Goal: Find contact information: Find contact information

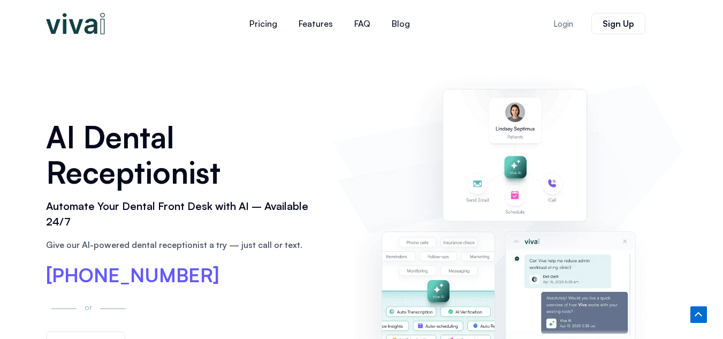
scroll to position [4851, 0]
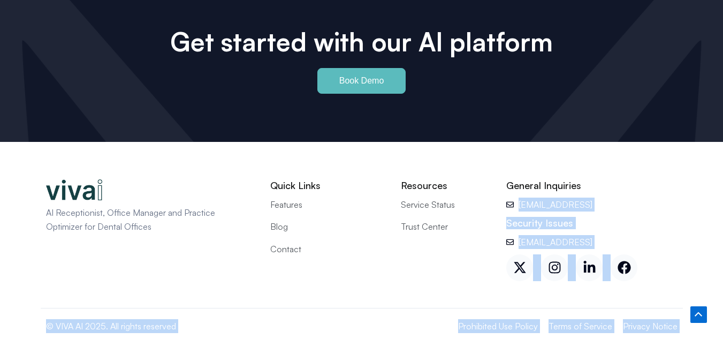
drag, startPoint x: 589, startPoint y: 177, endPoint x: 494, endPoint y: 184, distance: 95.1
click at [523, 186] on div "General Inquiries [EMAIL_ADDRESS] Security Issues [EMAIL_ADDRESS] X-twitter Ins…" at bounding box center [592, 230] width 182 height 112
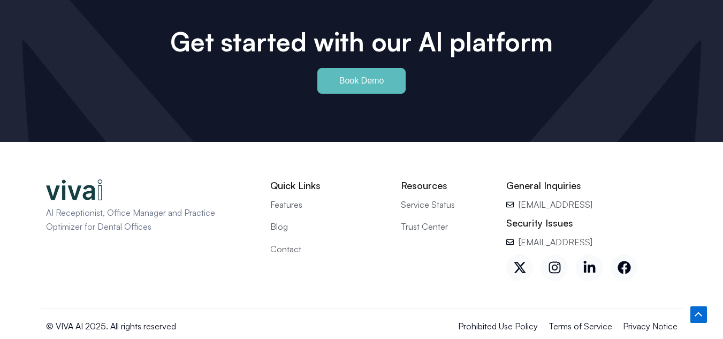
click at [498, 183] on div "AI Receptionist, Office Manager and Practice Optimizer for Dental Offices Quick…" at bounding box center [362, 227] width 643 height 161
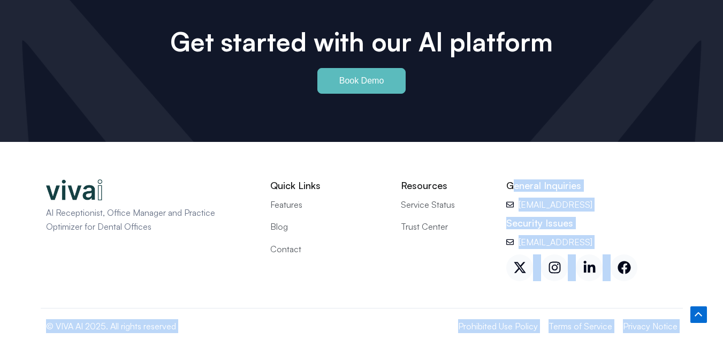
drag, startPoint x: 516, startPoint y: 179, endPoint x: 538, endPoint y: 188, distance: 23.6
click at [14, 186] on div "AI Receptionist, Office Manager and Practice Optimizer for Dental Offices Quick…" at bounding box center [361, 248] width 723 height 213
click at [291, 242] on span "Contact" at bounding box center [285, 249] width 31 height 14
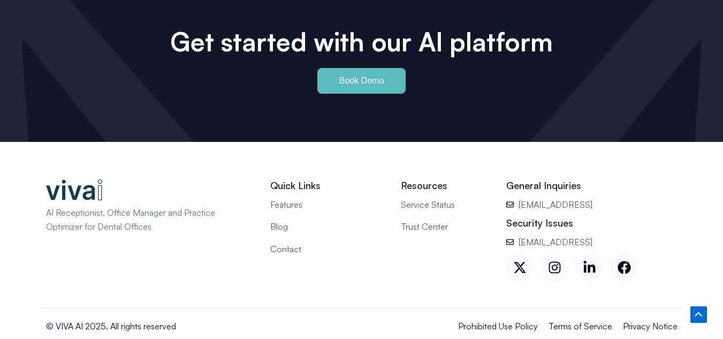
click at [427, 228] on div "Resources Service Status [GEOGRAPHIC_DATA]" at bounding box center [446, 230] width 100 height 112
drag, startPoint x: 519, startPoint y: 205, endPoint x: 519, endPoint y: 190, distance: 15.0
click at [519, 190] on div "General Inquiries [EMAIL_ADDRESS] Security Issues [EMAIL_ADDRESS] X-twitter Ins…" at bounding box center [592, 230] width 182 height 112
copy div "[EMAIL_ADDRESS] Se"
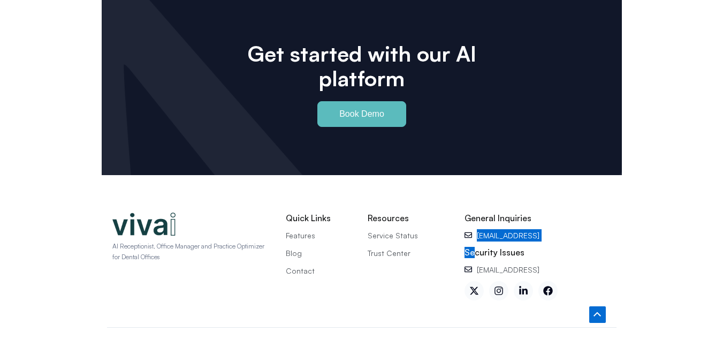
scroll to position [4563, 0]
